Goal: Task Accomplishment & Management: Use online tool/utility

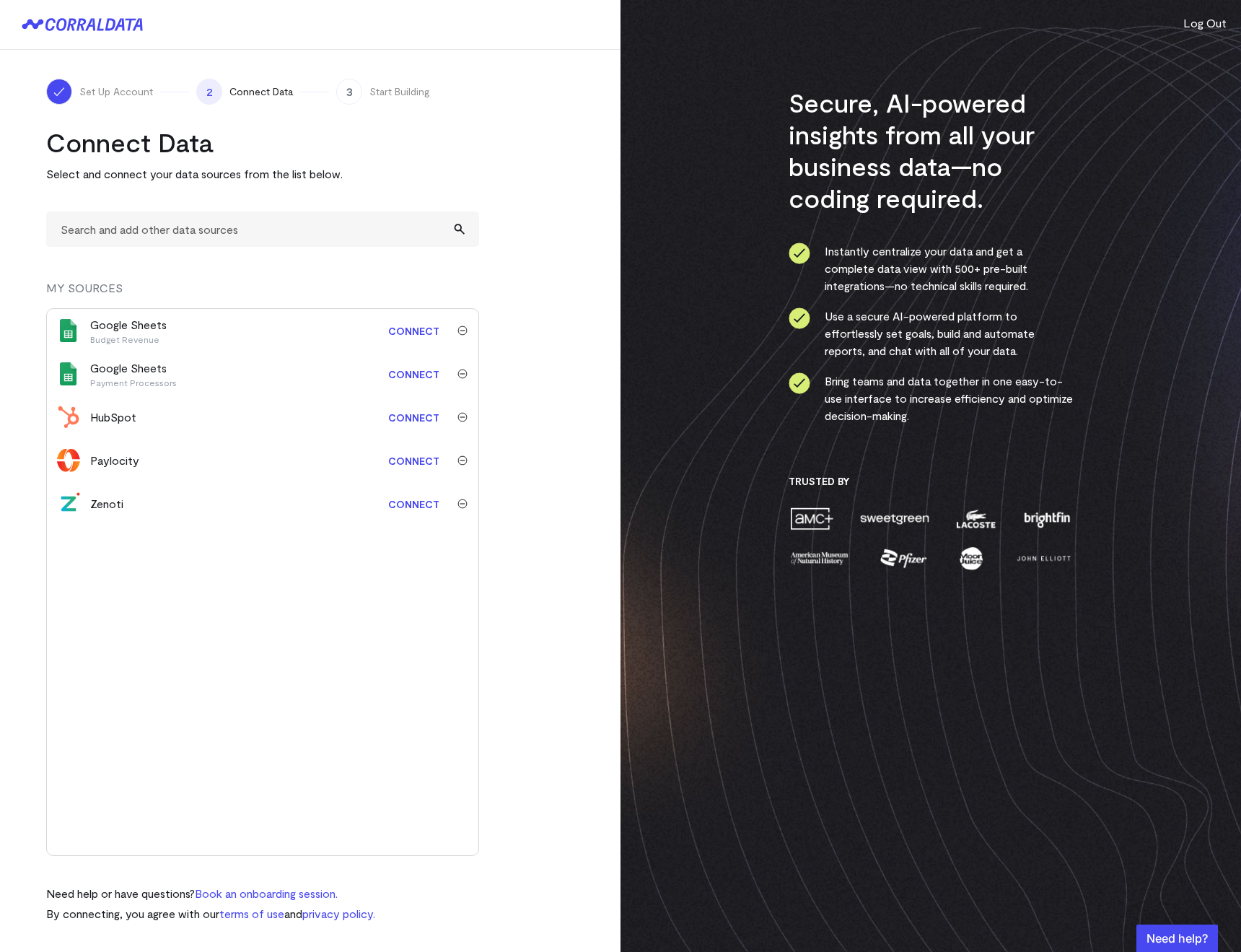
click at [394, 507] on link "Connect" at bounding box center [413, 504] width 65 height 27
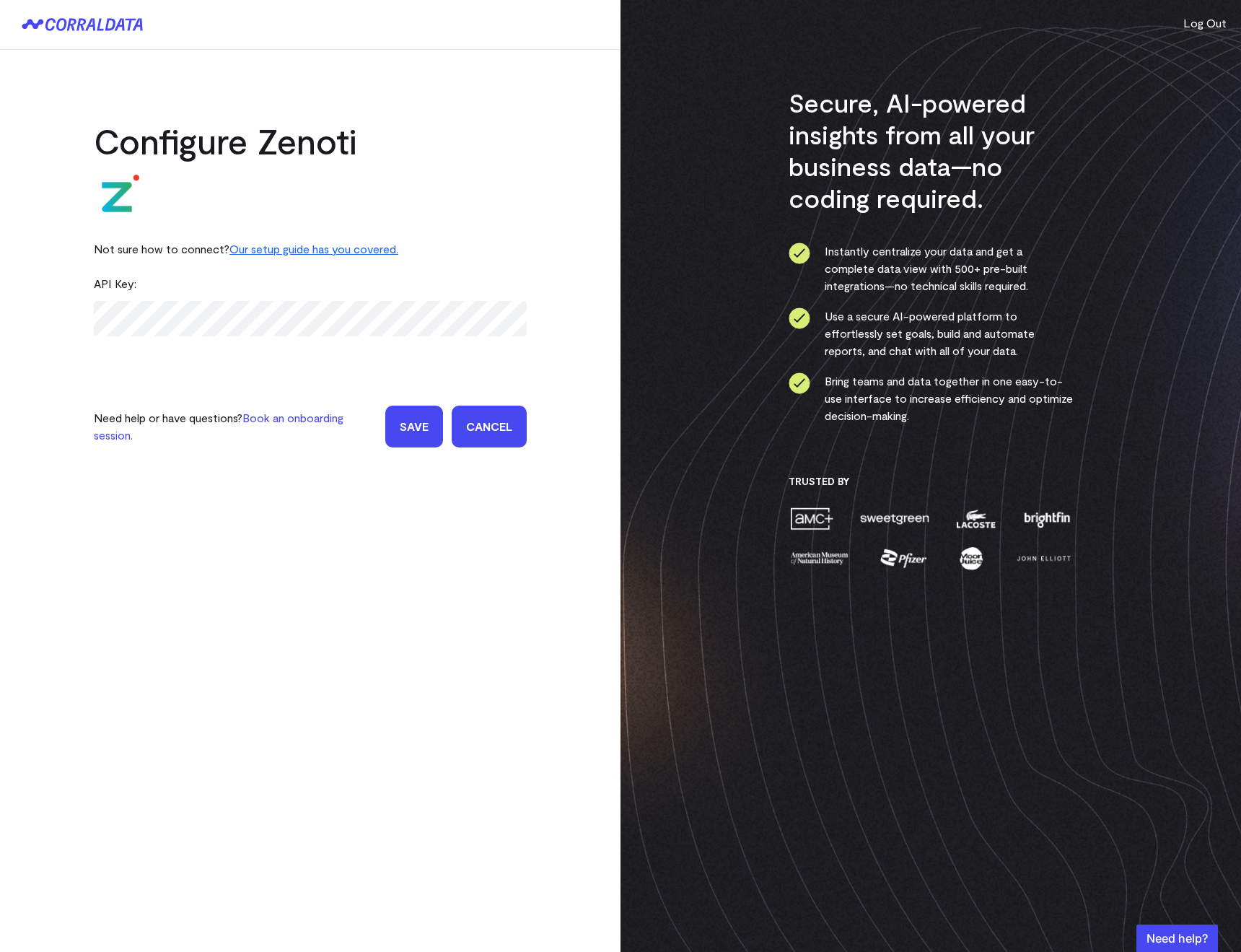
click at [398, 427] on input "Save" at bounding box center [414, 426] width 57 height 42
